Goal: Navigation & Orientation: Find specific page/section

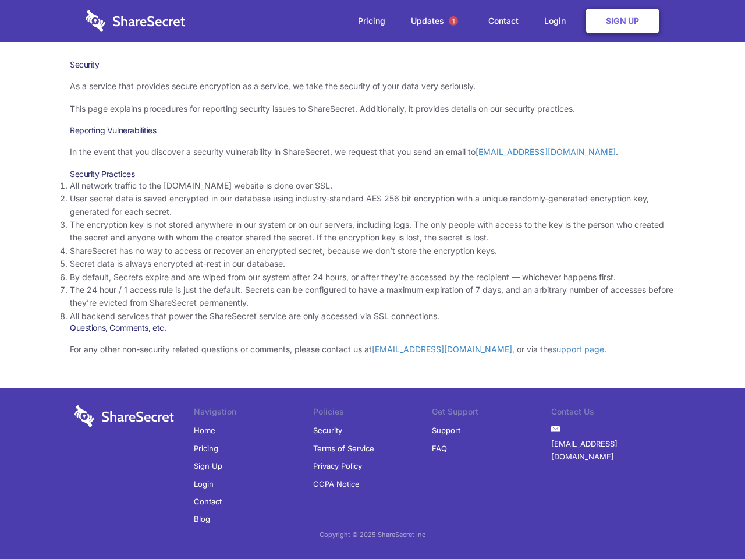
click at [372, 279] on li "By default, Secrets expire and are wiped from our system after 24 hours, or aft…" at bounding box center [372, 277] width 605 height 13
click at [453, 21] on span "1" at bounding box center [453, 20] width 9 height 9
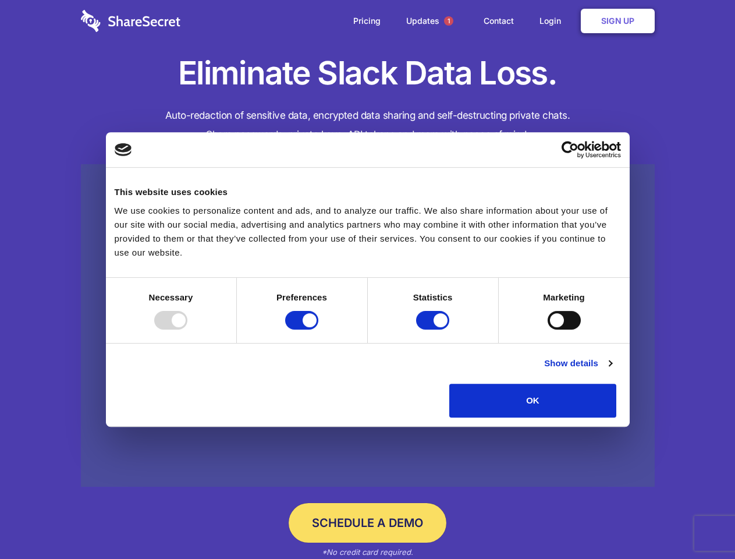
click at [187, 329] on div at bounding box center [170, 320] width 33 height 19
click at [318, 329] on input "Preferences" at bounding box center [301, 320] width 33 height 19
checkbox input "false"
click at [434, 329] on input "Statistics" at bounding box center [432, 320] width 33 height 19
checkbox input "false"
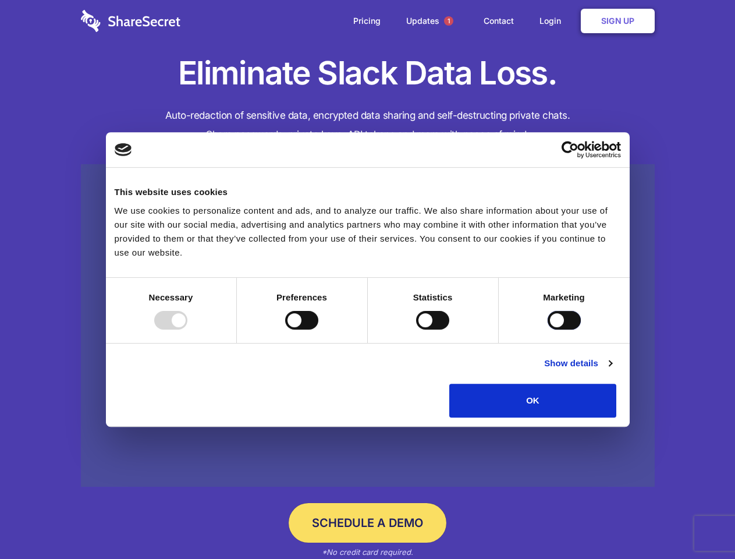
click at [548, 329] on input "Marketing" at bounding box center [564, 320] width 33 height 19
checkbox input "true"
click at [612, 370] on link "Show details" at bounding box center [578, 363] width 68 height 14
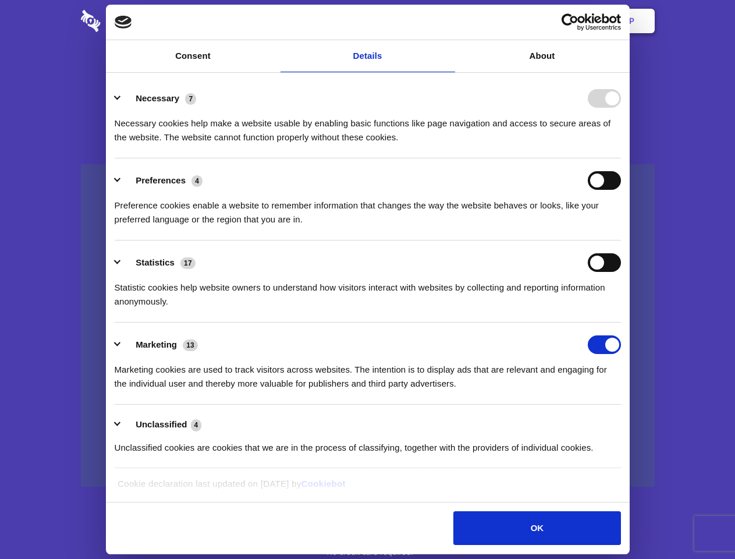
click at [621, 158] on li "Necessary 7 Necessary cookies help make a website usable by enabling basic func…" at bounding box center [368, 117] width 506 height 82
click at [448, 21] on span "1" at bounding box center [448, 20] width 9 height 9
